Goal: Task Accomplishment & Management: Use online tool/utility

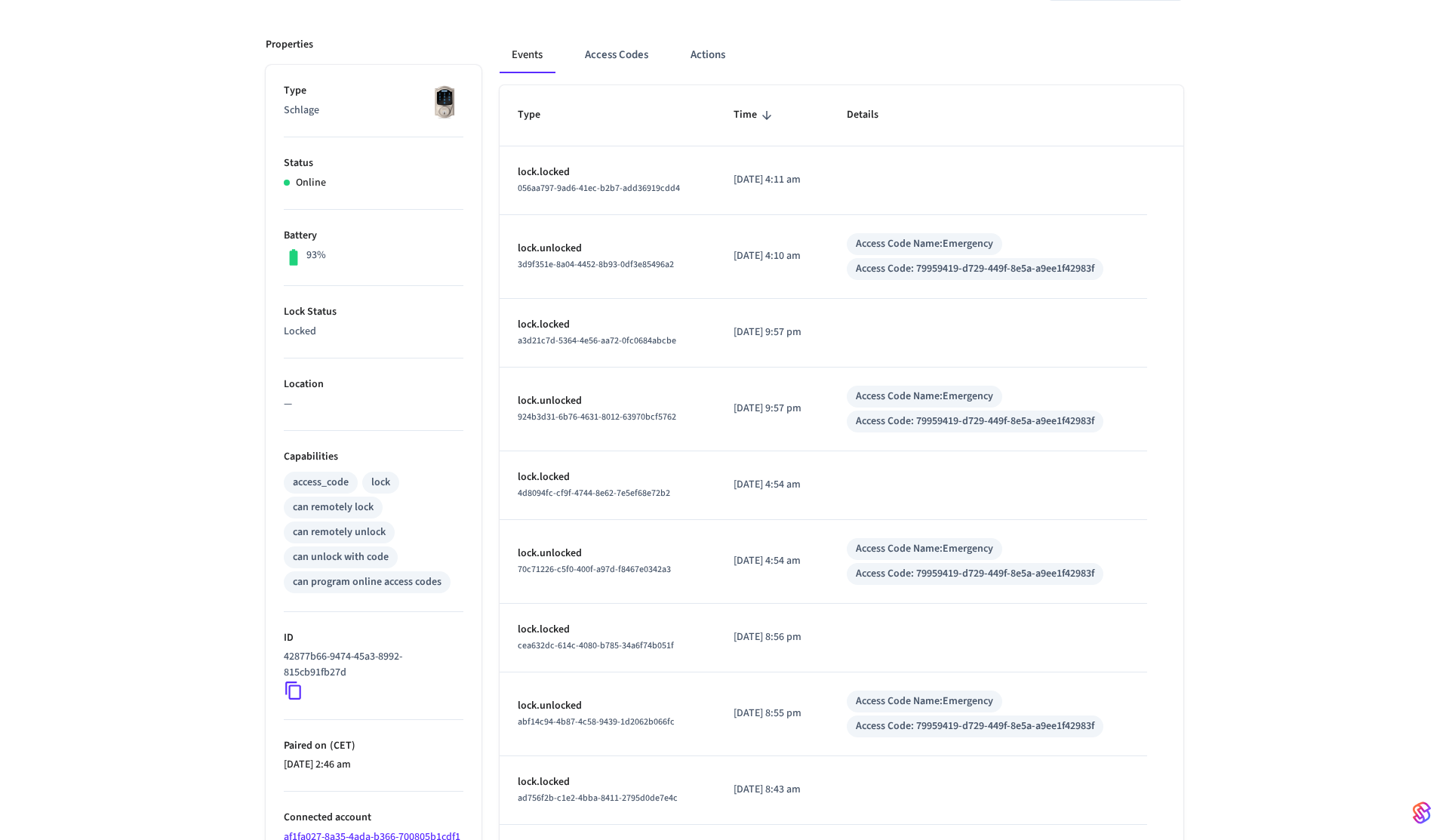
scroll to position [218, 0]
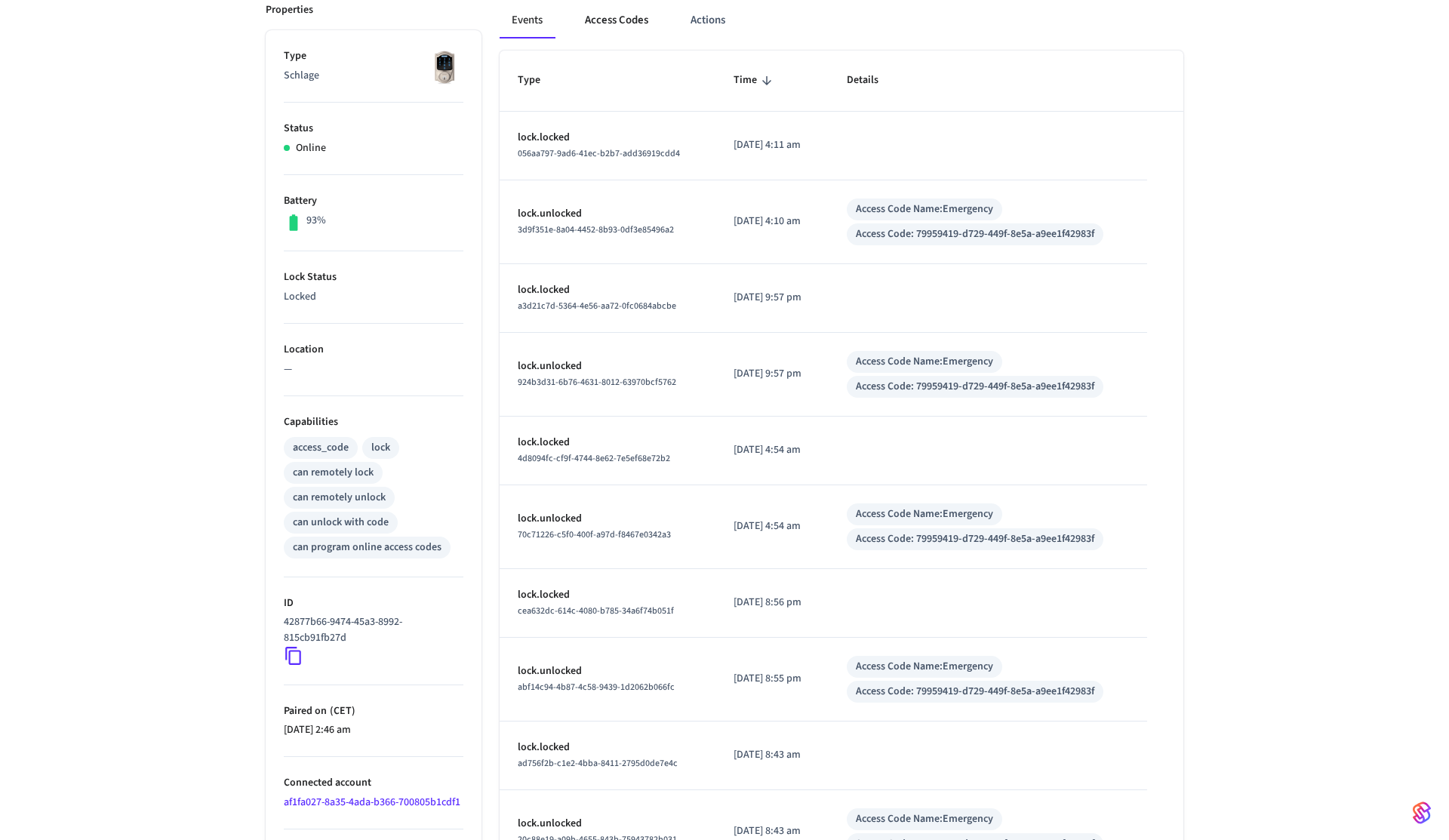
click at [629, 33] on button "Access Codes" at bounding box center [616, 20] width 87 height 36
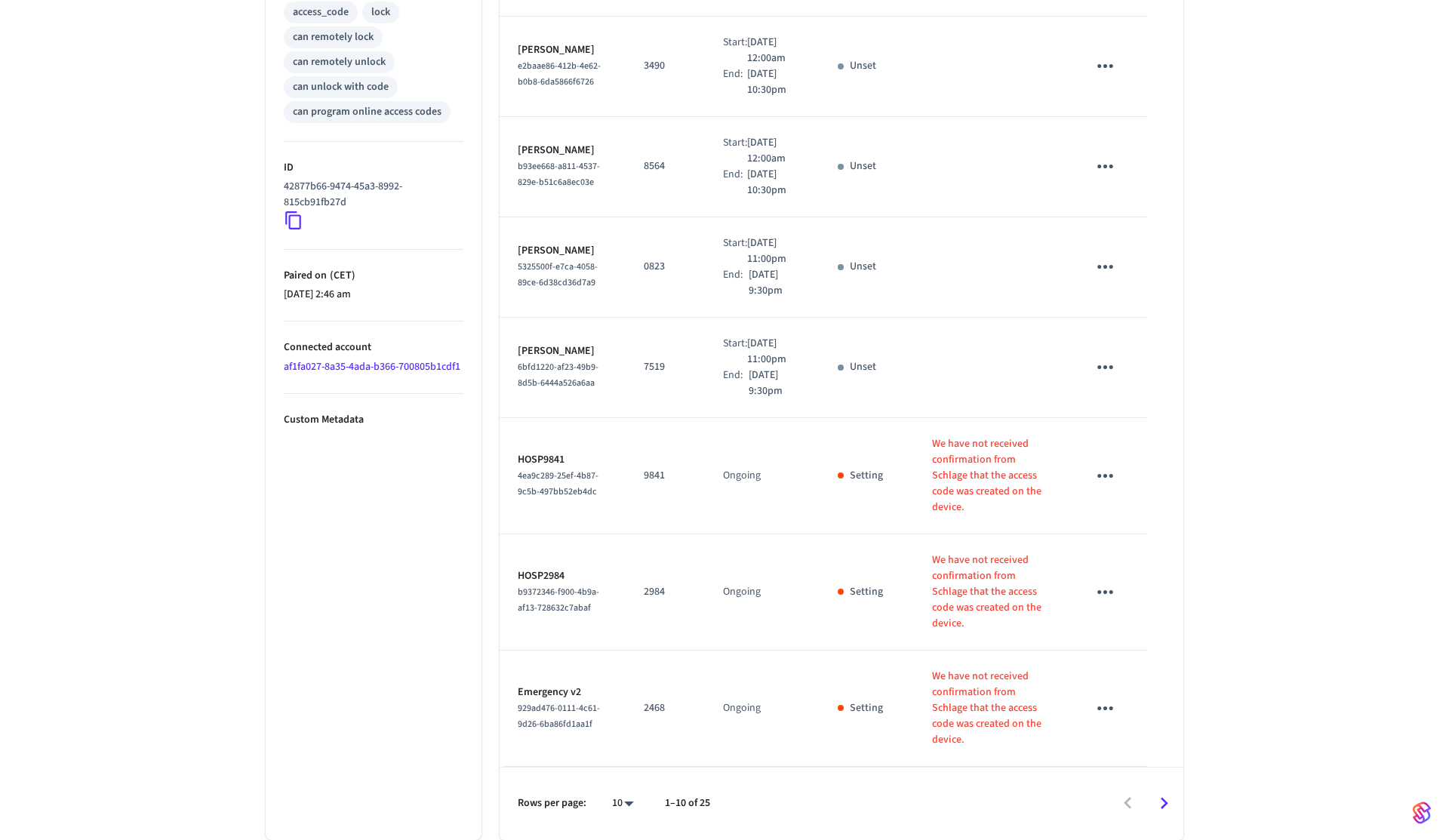
scroll to position [0, 0]
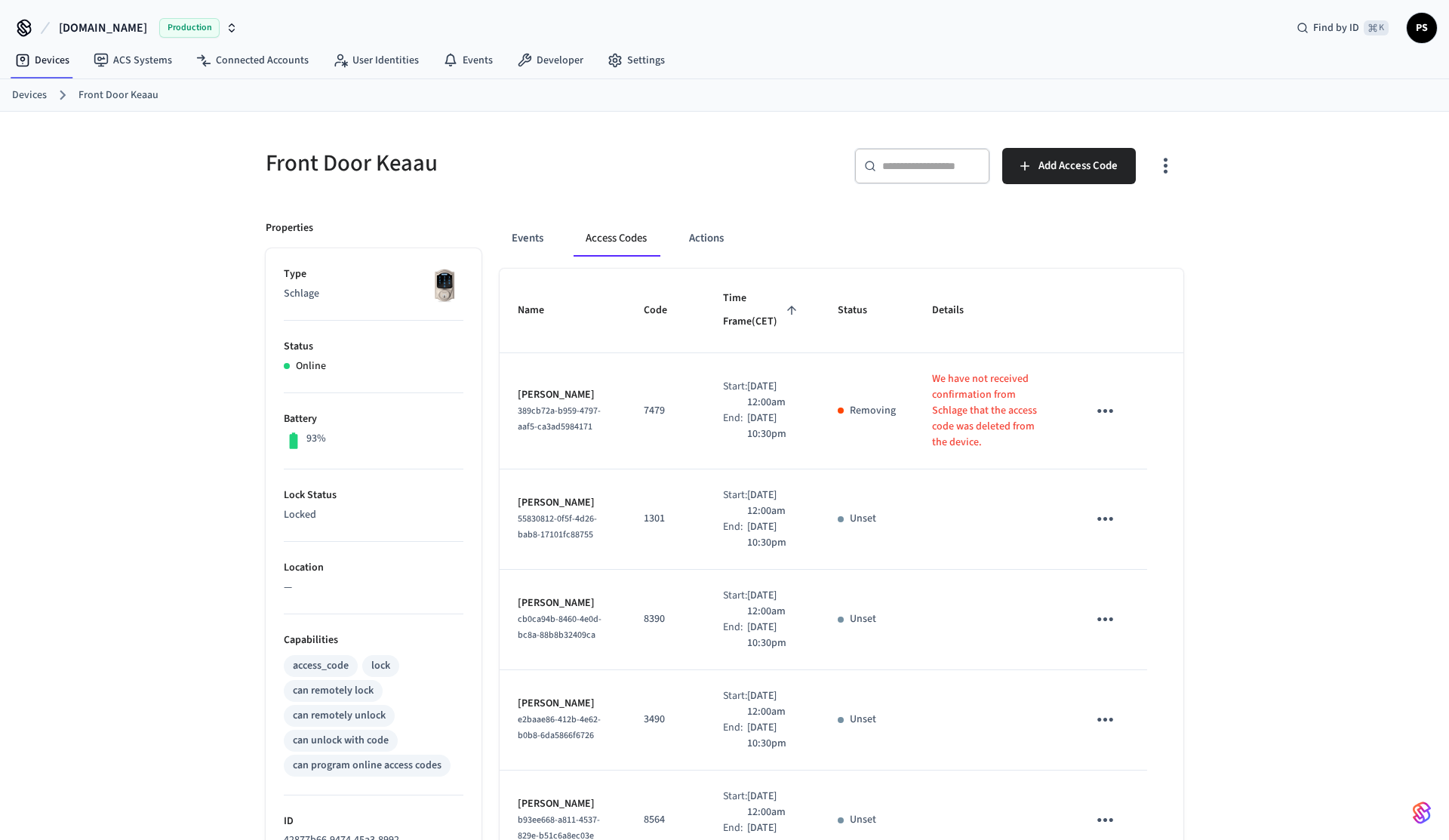
click at [1175, 158] on icon "button" at bounding box center [1166, 165] width 24 height 24
click at [1112, 217] on li "Show unmanaged access codes on device" at bounding box center [1068, 228] width 212 height 40
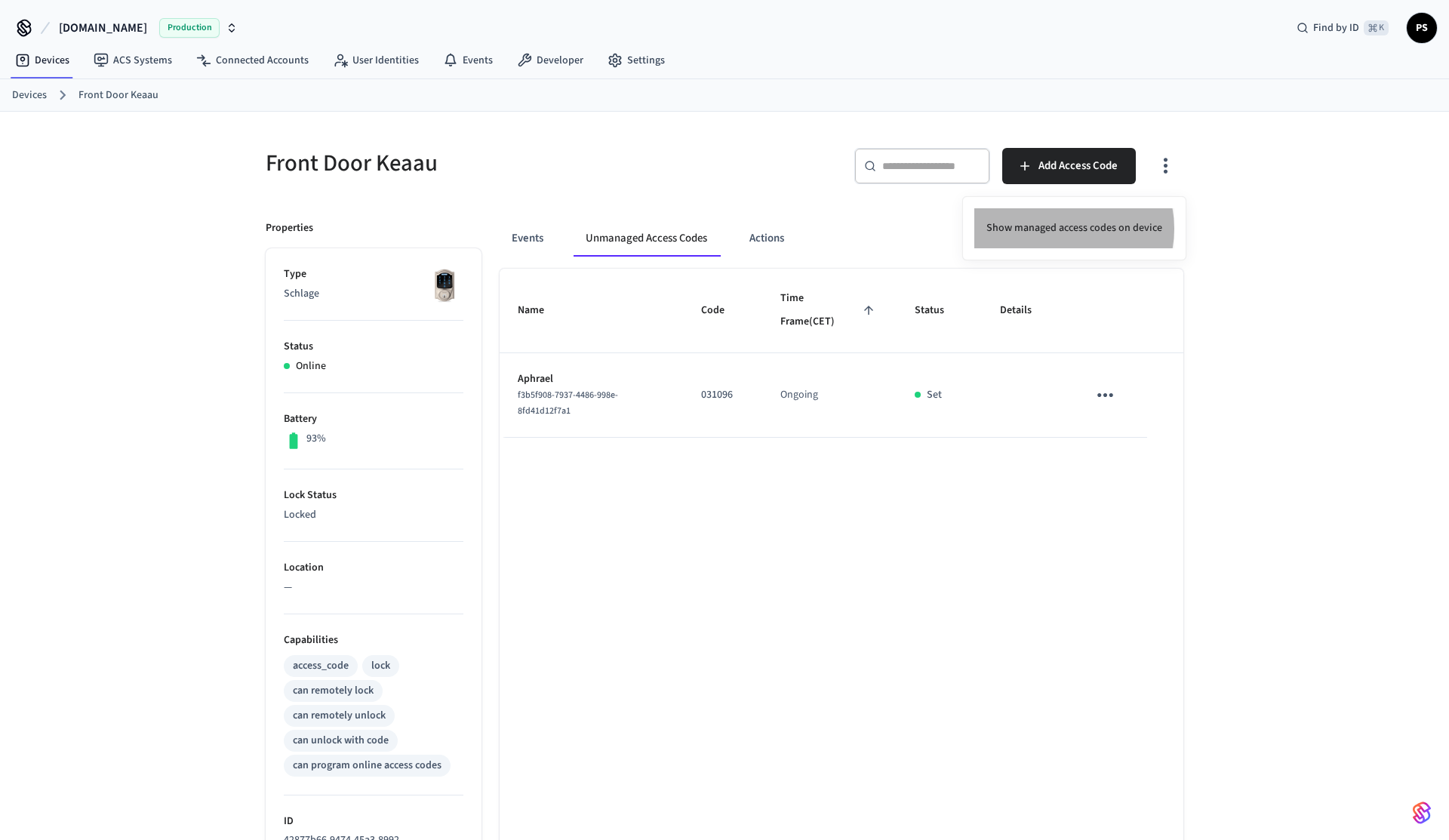
click at [1062, 229] on li "Show managed access codes on device" at bounding box center [1074, 228] width 200 height 40
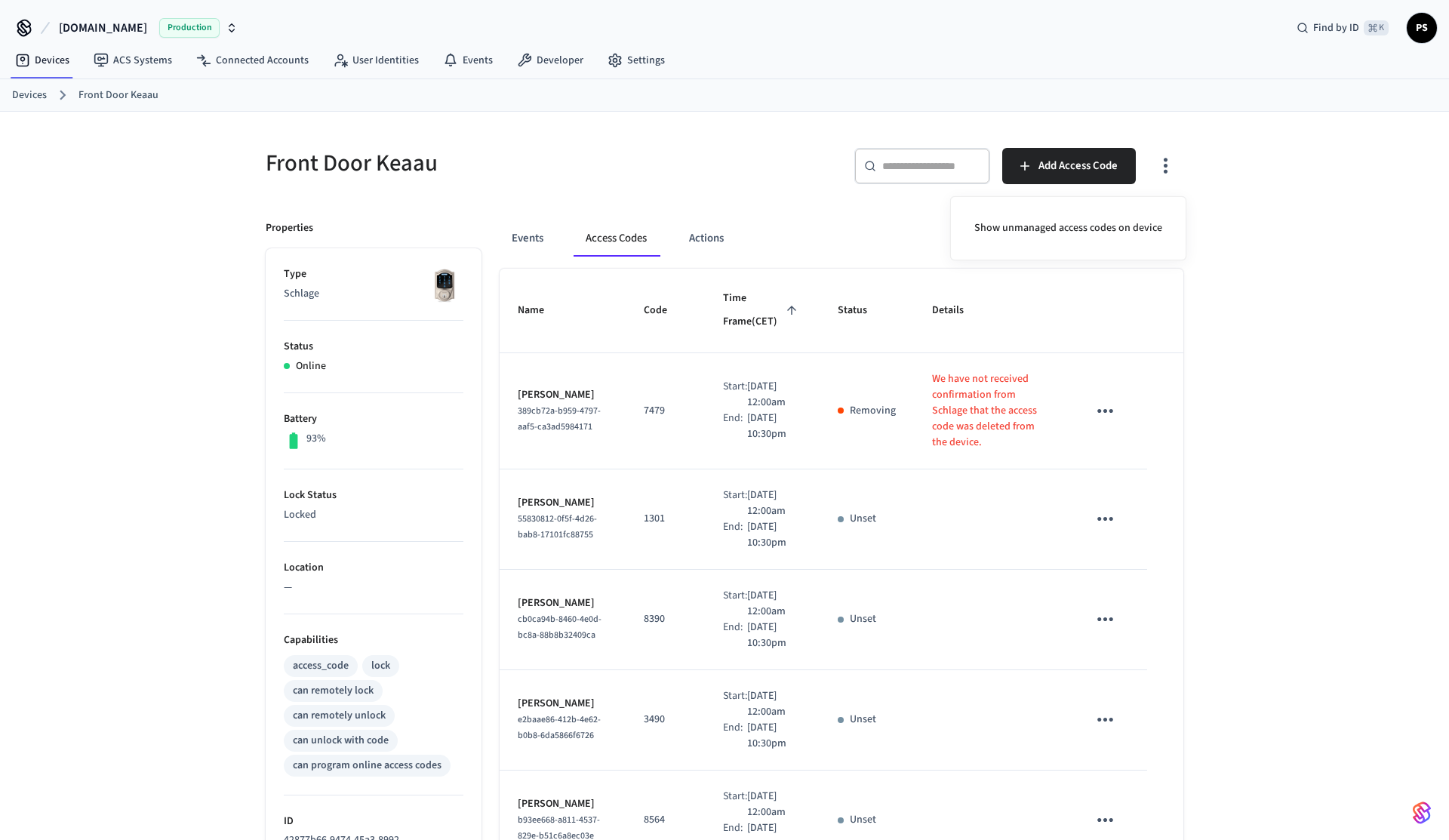
click at [654, 456] on div at bounding box center [724, 420] width 1449 height 840
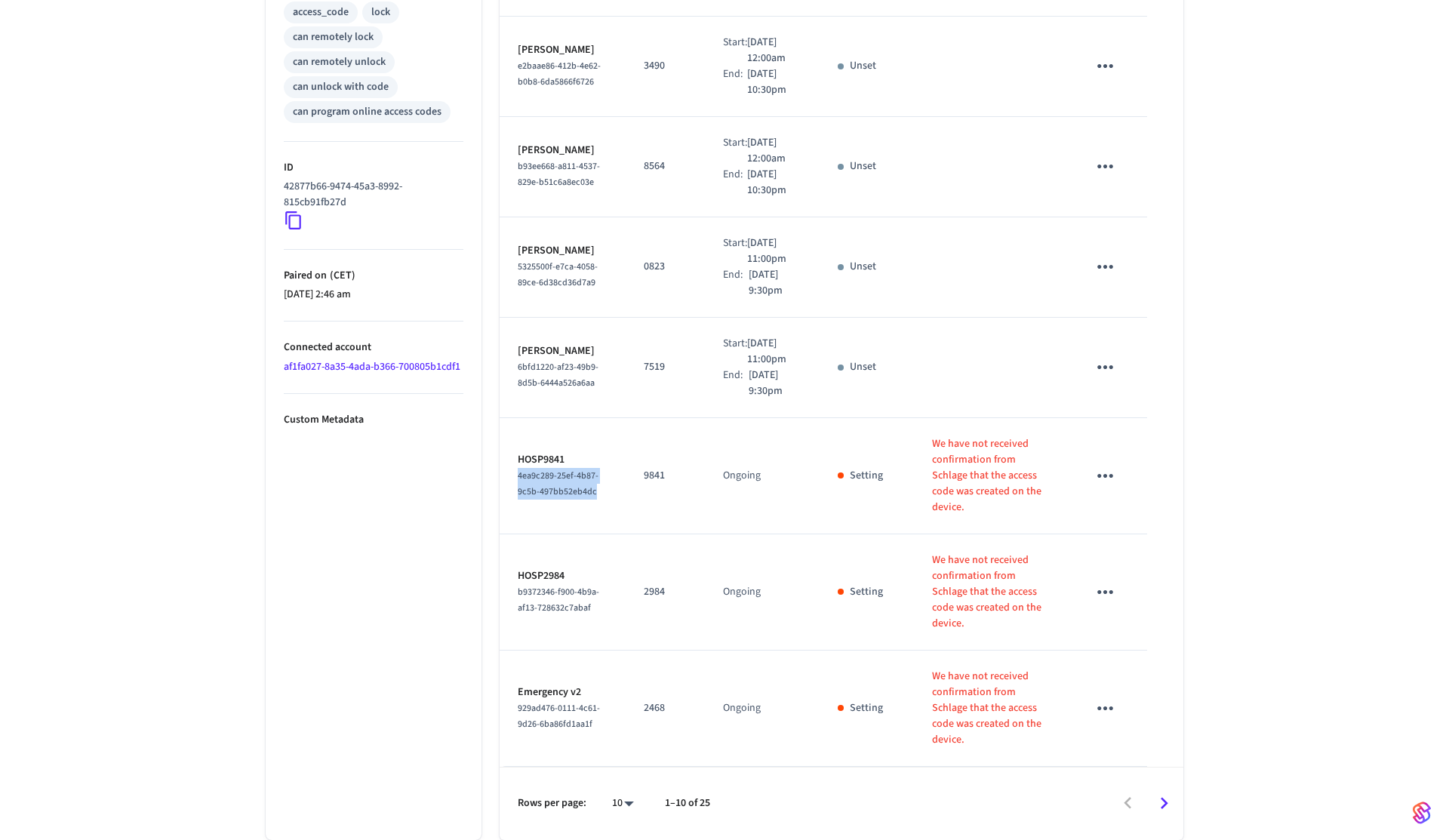
drag, startPoint x: 576, startPoint y: 542, endPoint x: 513, endPoint y: 513, distance: 69.4
click at [513, 513] on td "HOSP9841 4ea9c289-25ef-4b87-9c5b-497bb52eb4dc" at bounding box center [563, 476] width 126 height 116
copy span "4ea9c289-25ef-4b87-9c5b-497bb52eb4dc"
